Goal: Transaction & Acquisition: Book appointment/travel/reservation

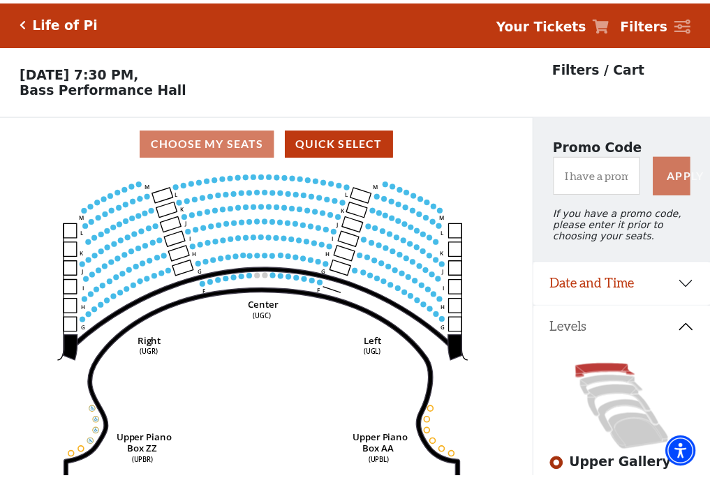
scroll to position [65, 0]
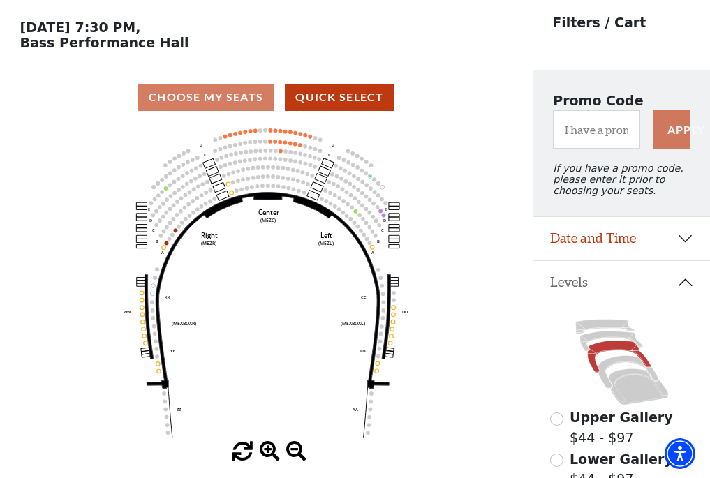
scroll to position [65, 0]
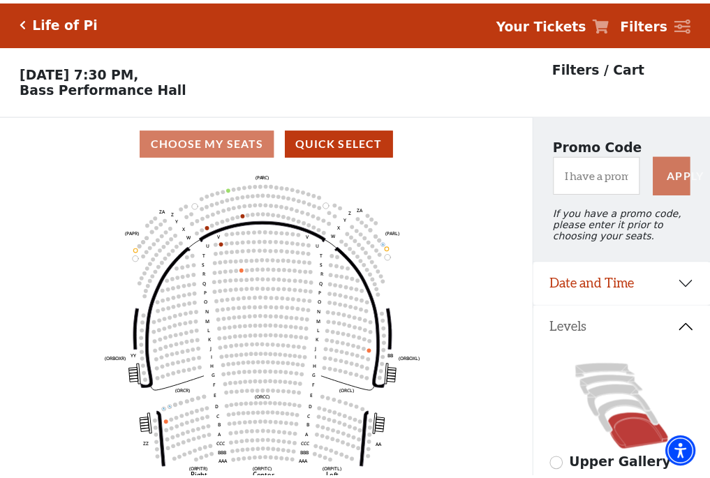
scroll to position [65, 0]
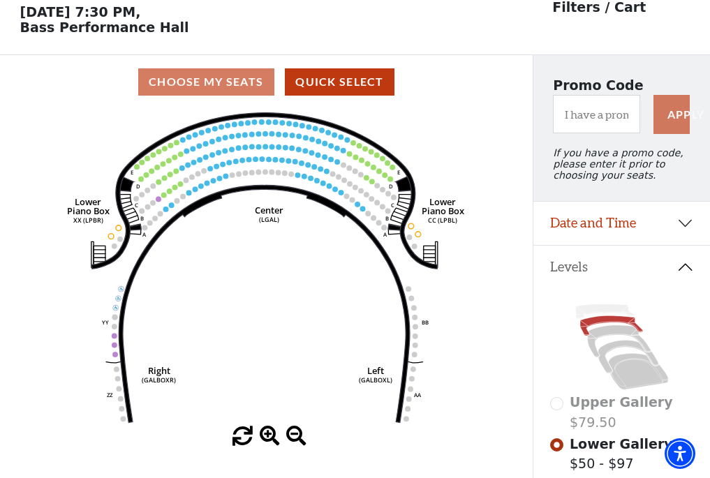
scroll to position [65, 0]
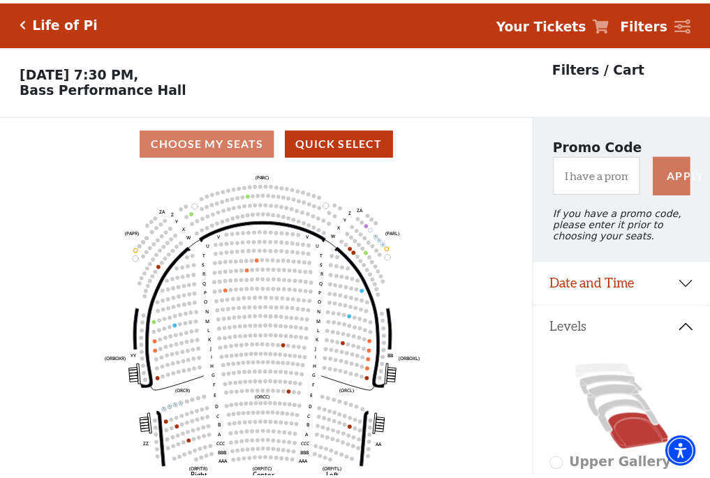
scroll to position [65, 0]
